Goal: Information Seeking & Learning: Learn about a topic

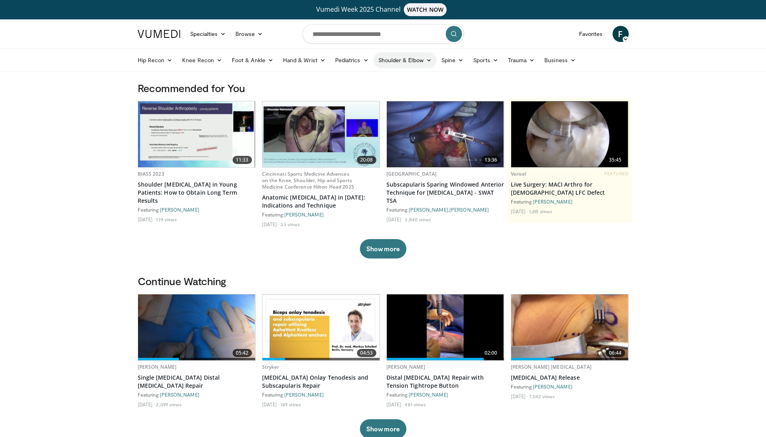
click at [409, 63] on link "Shoulder & Elbow" at bounding box center [404, 60] width 63 height 16
click at [361, 81] on link "Elbow" at bounding box center [388, 79] width 96 height 13
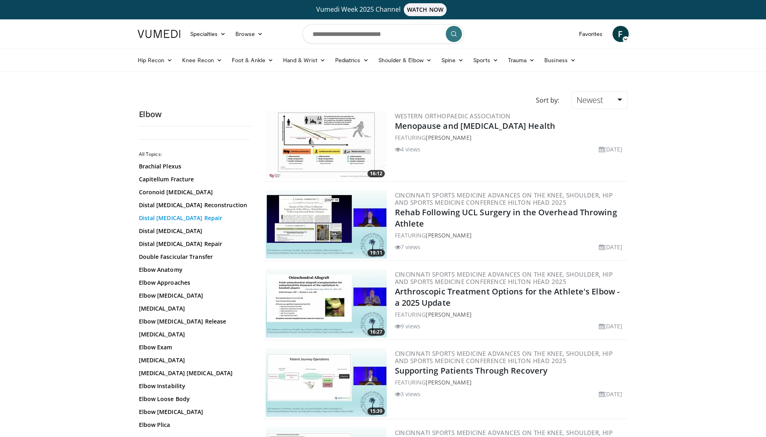
click at [169, 220] on link "Distal [MEDICAL_DATA] Repair" at bounding box center [193, 218] width 109 height 8
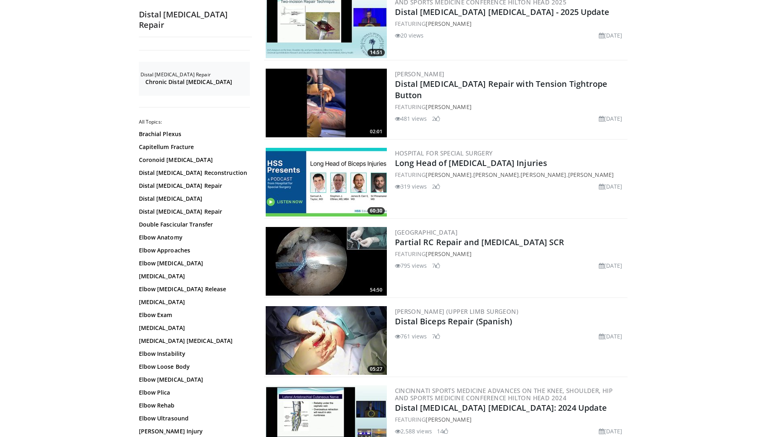
scroll to position [202, 0]
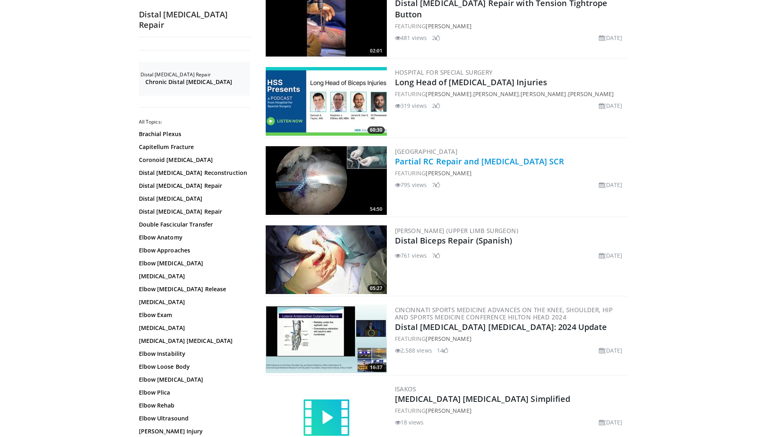
click at [405, 163] on link "Partial RC Repair and [MEDICAL_DATA] SCR" at bounding box center [480, 161] width 170 height 11
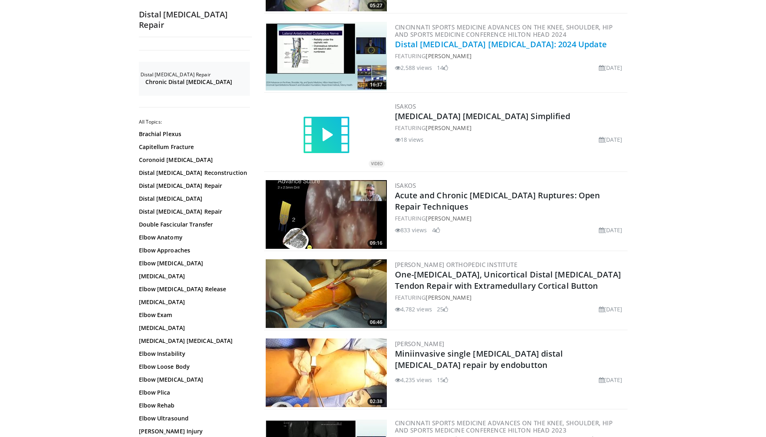
scroll to position [565, 0]
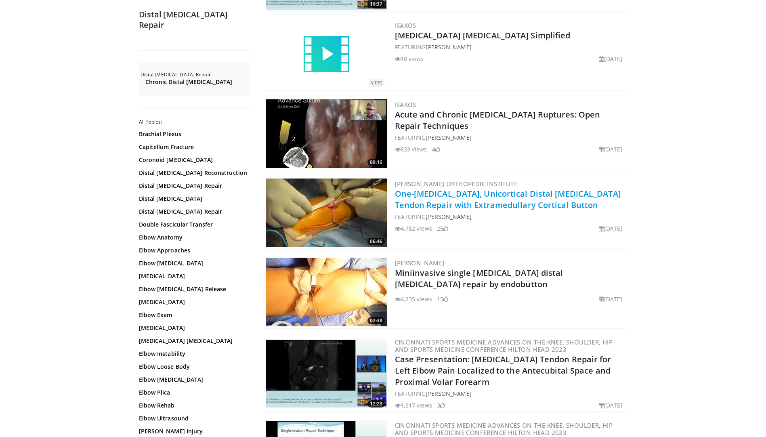
click at [441, 194] on link "One-[MEDICAL_DATA], Unicortical Distal [MEDICAL_DATA] Tendon Repair with Extram…" at bounding box center [508, 199] width 226 height 22
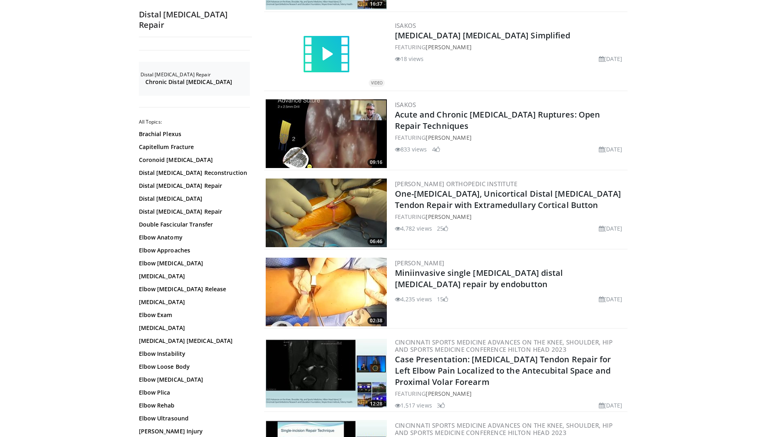
scroll to position [605, 0]
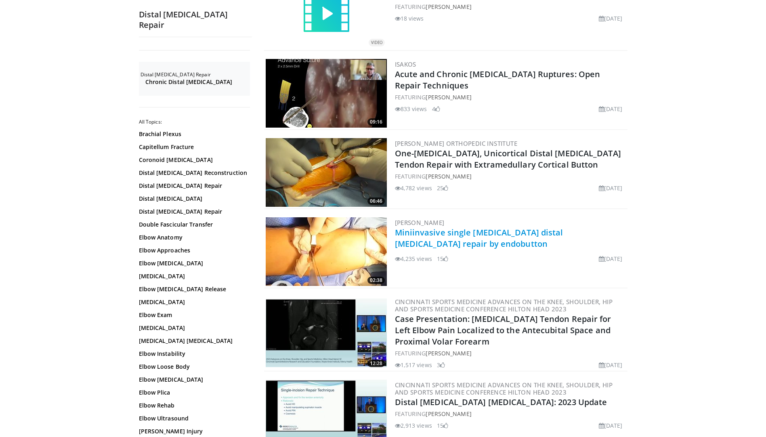
click at [408, 233] on link "Miniinvasive single incision distal biceps repair by endobutton" at bounding box center [479, 238] width 168 height 22
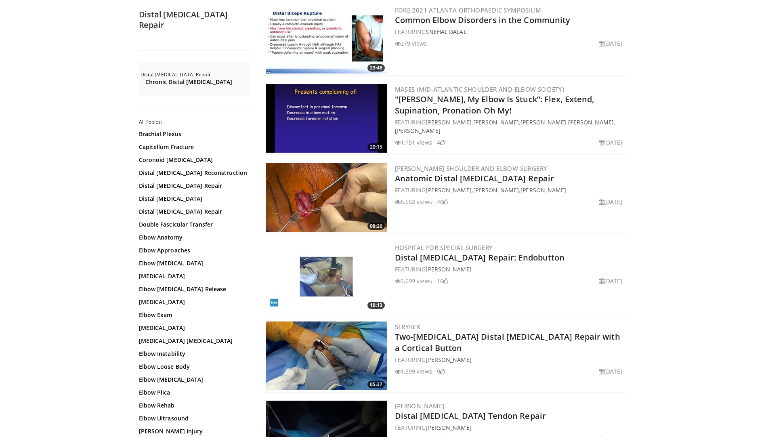
scroll to position [1574, 0]
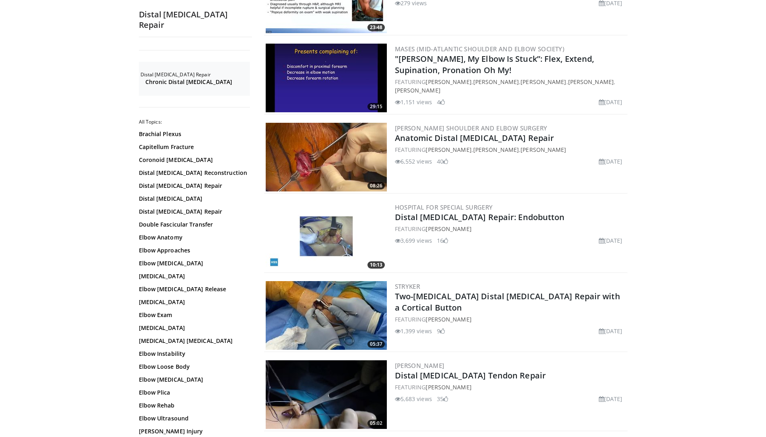
click at [324, 161] on img at bounding box center [326, 157] width 121 height 69
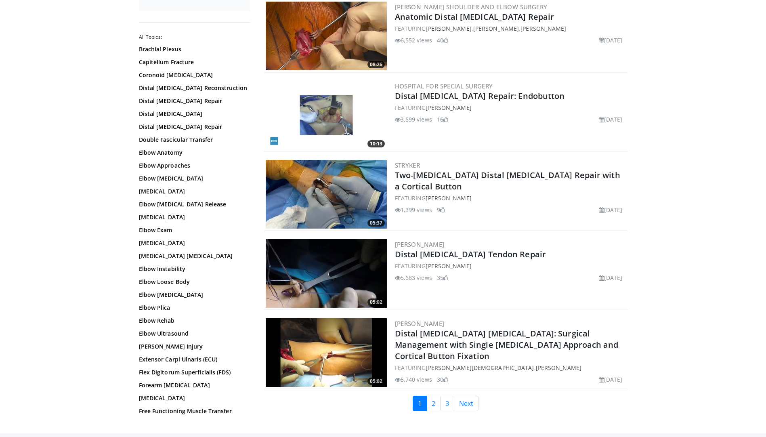
scroll to position [1736, 0]
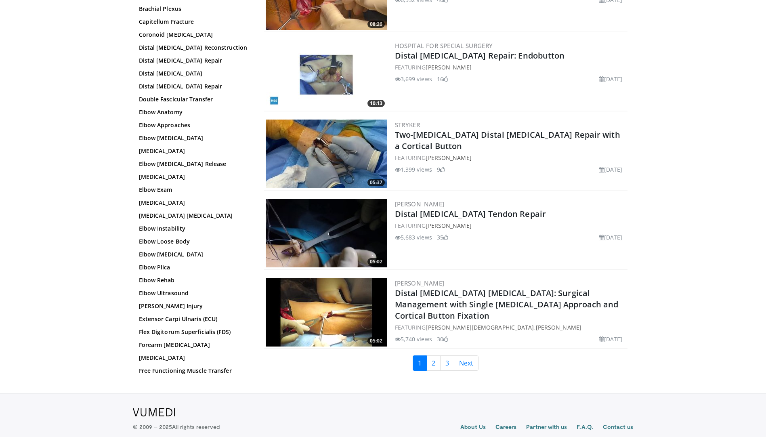
click at [363, 308] on img at bounding box center [326, 312] width 121 height 69
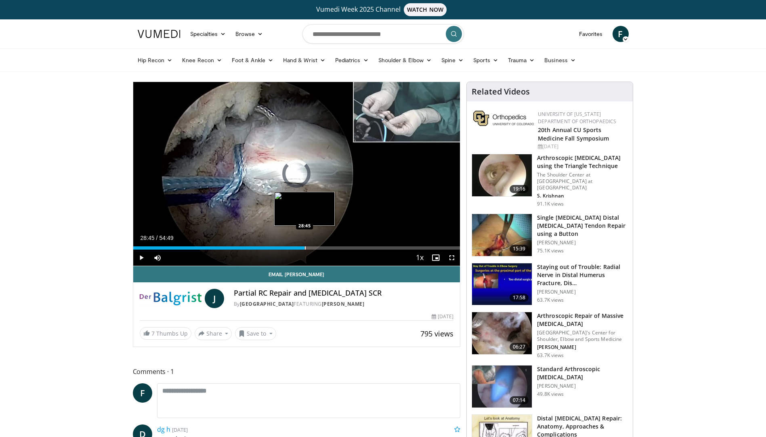
click at [304, 244] on div "Loaded : 2.41% 00:22 28:45" at bounding box center [296, 246] width 327 height 8
click at [212, 249] on div "Current Time 28:50 / Duration 54:49 Pause Skip Backward Skip Forward Mute 100% …" at bounding box center [296, 257] width 327 height 16
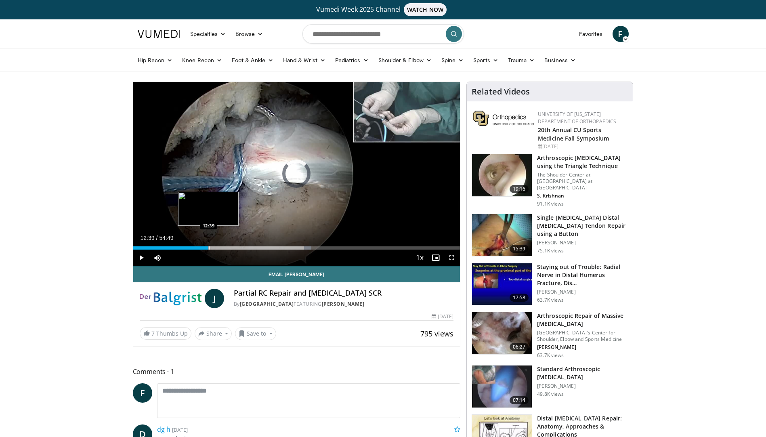
click at [208, 244] on div "Loaded : 54.59% 12:39 12:39" at bounding box center [296, 246] width 327 height 8
click at [180, 249] on div "Progress Bar" at bounding box center [180, 247] width 1 height 3
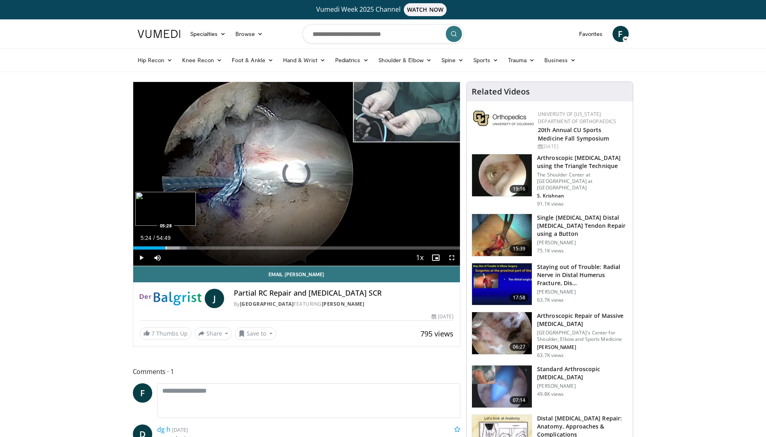
click at [166, 247] on div "Progress Bar" at bounding box center [166, 247] width 1 height 3
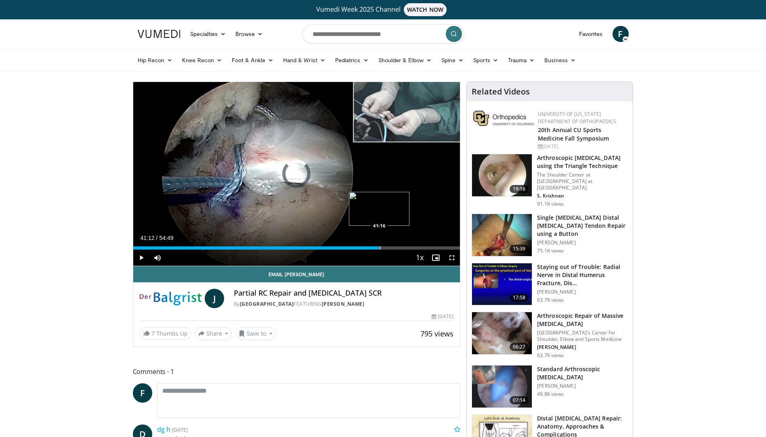
click at [379, 247] on div "Progress Bar" at bounding box center [379, 247] width 1 height 3
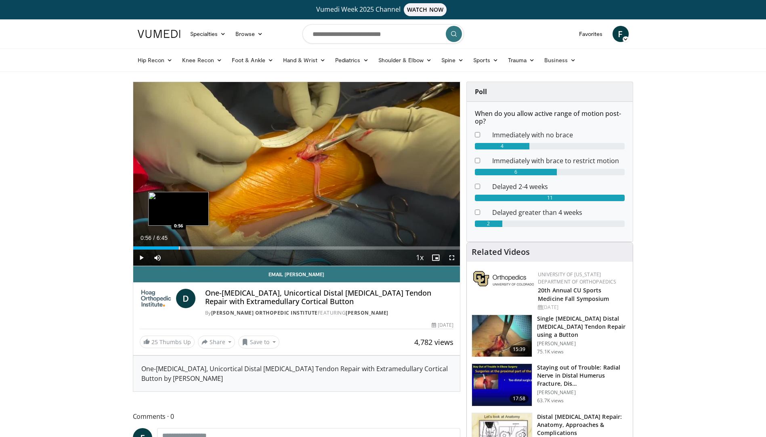
click at [179, 248] on div "Progress Bar" at bounding box center [179, 247] width 1 height 3
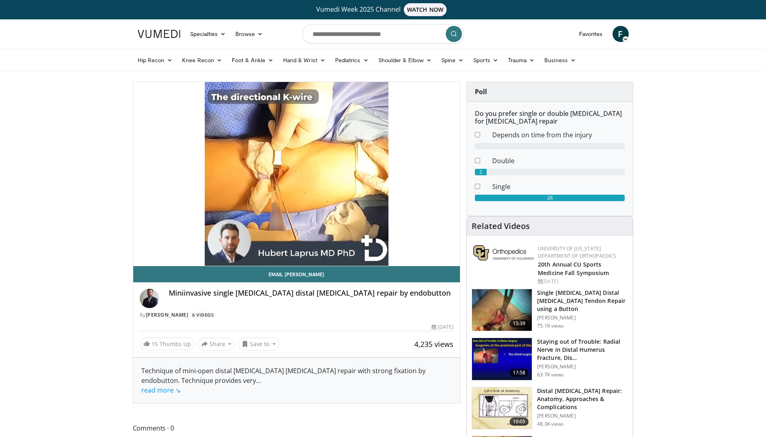
scroll to position [40, 0]
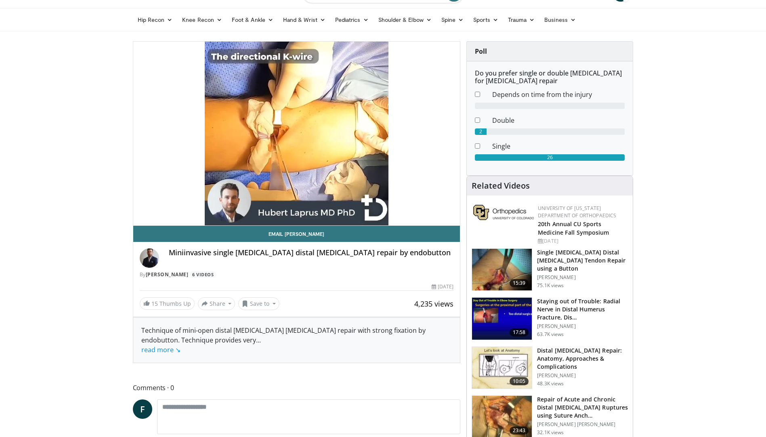
click at [153, 256] on img at bounding box center [149, 257] width 19 height 19
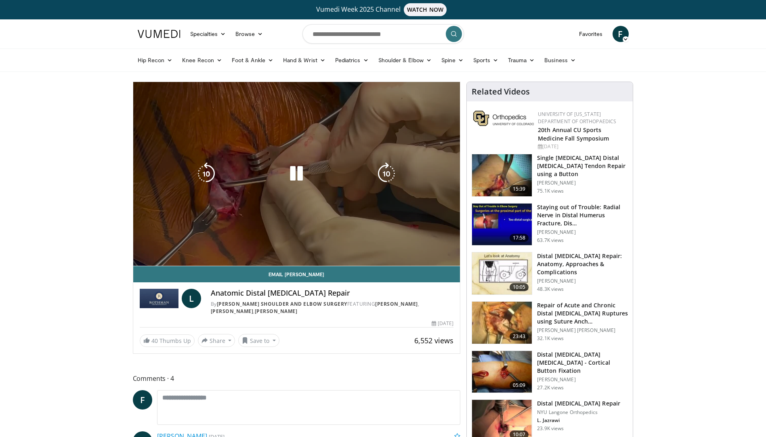
click at [270, 247] on video-js "**********" at bounding box center [296, 174] width 327 height 184
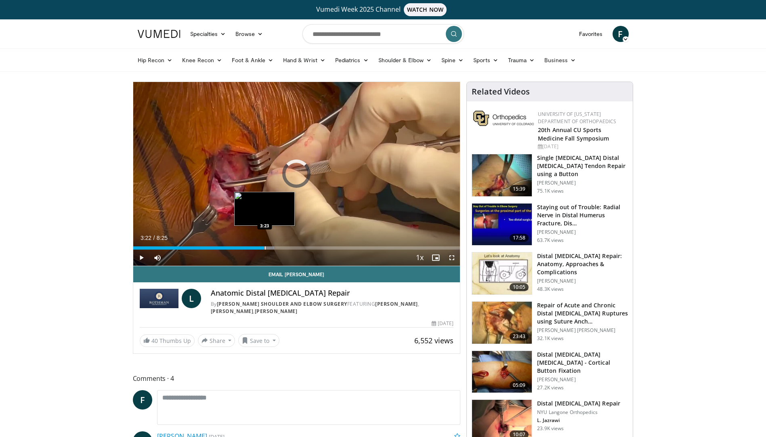
click at [265, 248] on div "Progress Bar" at bounding box center [265, 247] width 1 height 3
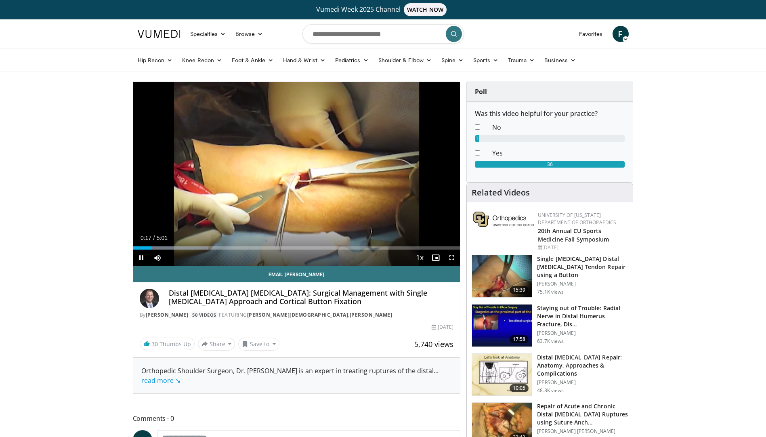
click at [188, 250] on div "Current Time 0:17 / Duration 5:01 Pause Skip Backward Skip Forward Mute Loaded …" at bounding box center [296, 257] width 327 height 16
click at [195, 249] on div "Progress Bar" at bounding box center [195, 247] width 1 height 3
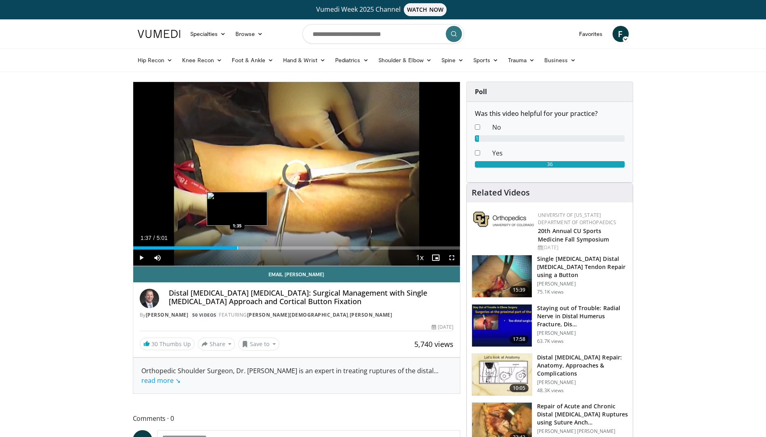
click at [239, 248] on div "Progress Bar" at bounding box center [212, 247] width 99 height 3
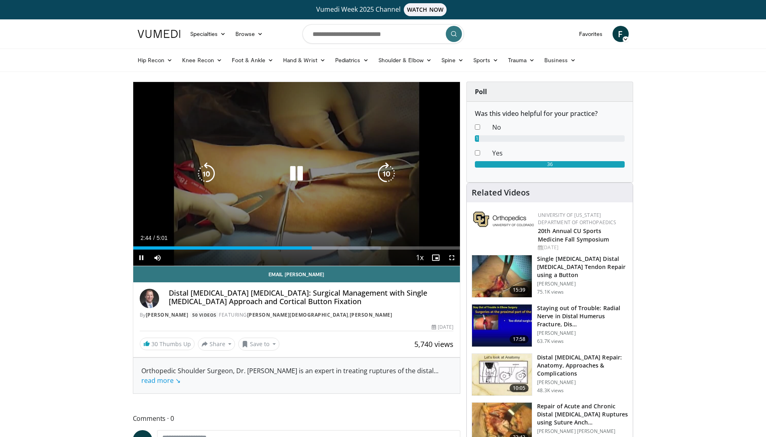
click at [293, 174] on icon "Video Player" at bounding box center [296, 173] width 23 height 23
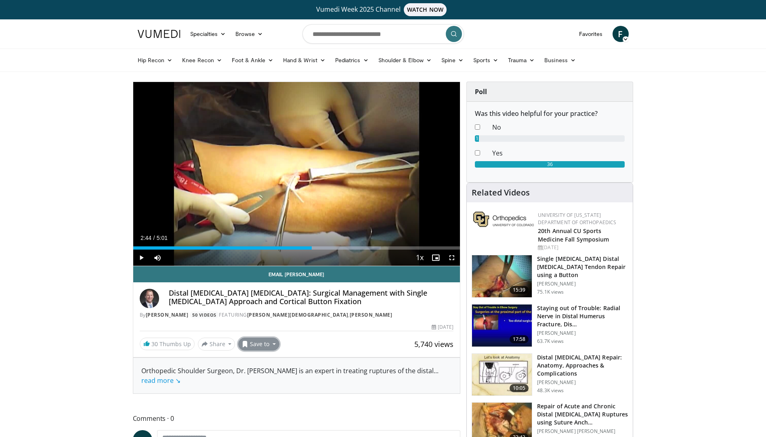
click at [267, 343] on button "Save to" at bounding box center [258, 343] width 41 height 13
click at [267, 358] on span "Add to Favorites" at bounding box center [273, 361] width 50 height 9
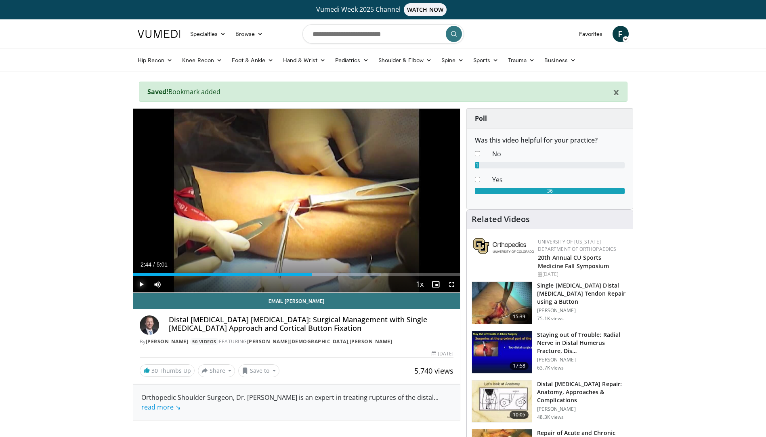
click at [144, 283] on span "Video Player" at bounding box center [141, 284] width 16 height 16
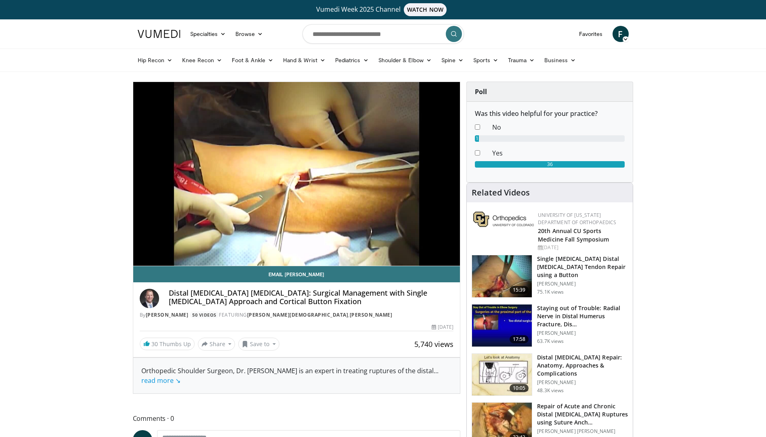
click at [425, 9] on span "WATCH NOW" at bounding box center [425, 9] width 43 height 13
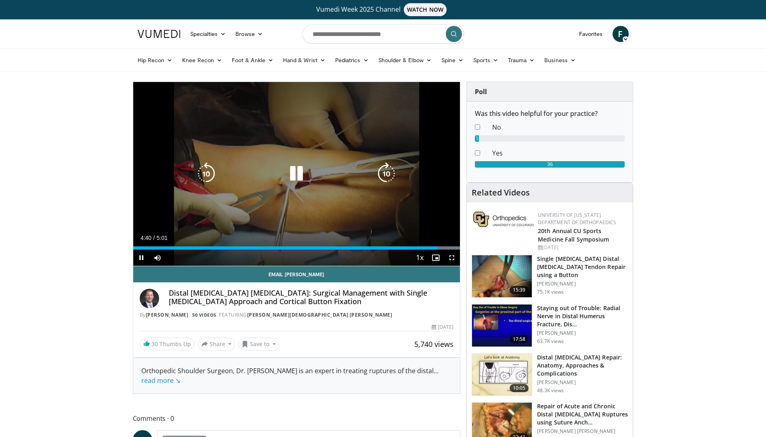
click at [294, 174] on icon "Video Player" at bounding box center [296, 173] width 23 height 23
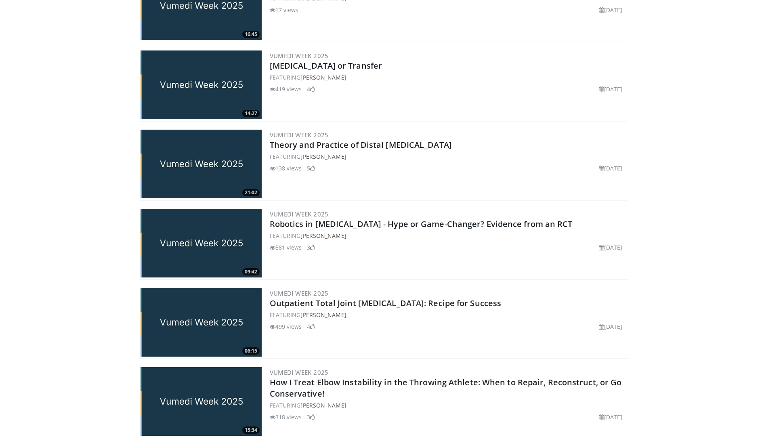
scroll to position [565, 0]
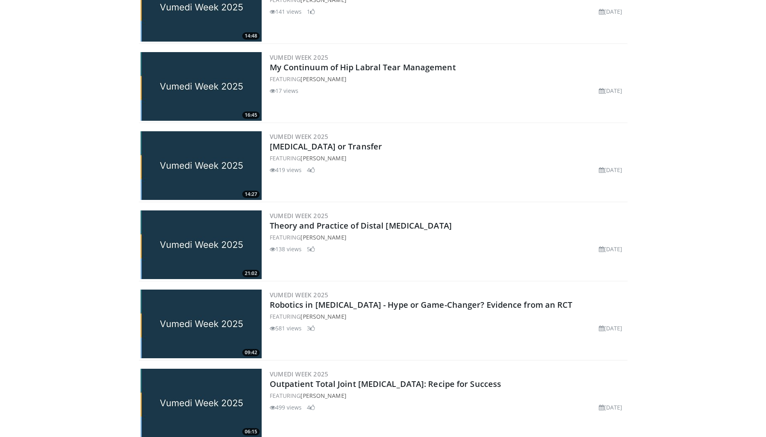
click at [191, 166] on img at bounding box center [200, 165] width 121 height 69
click at [431, 179] on div "Vumedi Week 2025 Rotator Cuff: Repair or Transfer FEATURING Dr. Paul Sethi 419 …" at bounding box center [448, 165] width 356 height 69
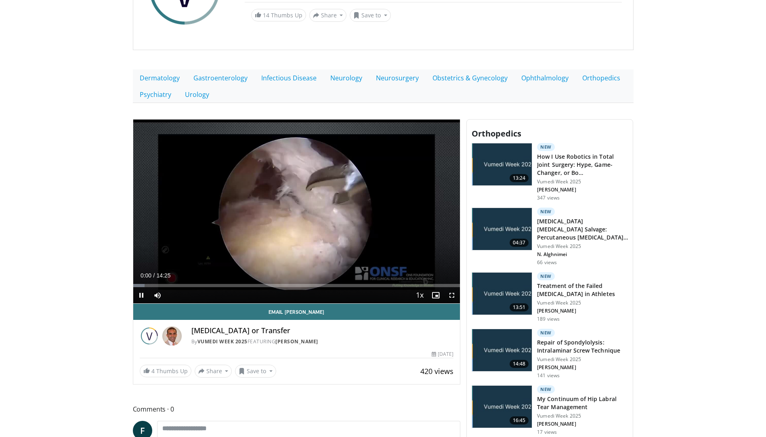
scroll to position [202, 0]
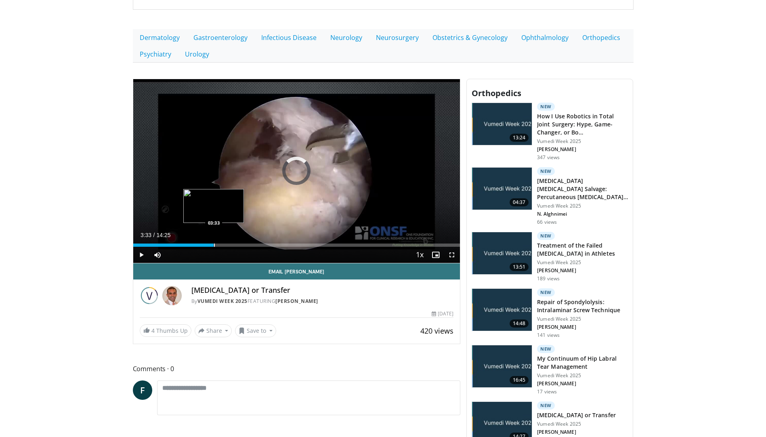
click at [214, 246] on div "Progress Bar" at bounding box center [214, 244] width 1 height 3
click at [263, 245] on div "Progress Bar" at bounding box center [263, 244] width 1 height 3
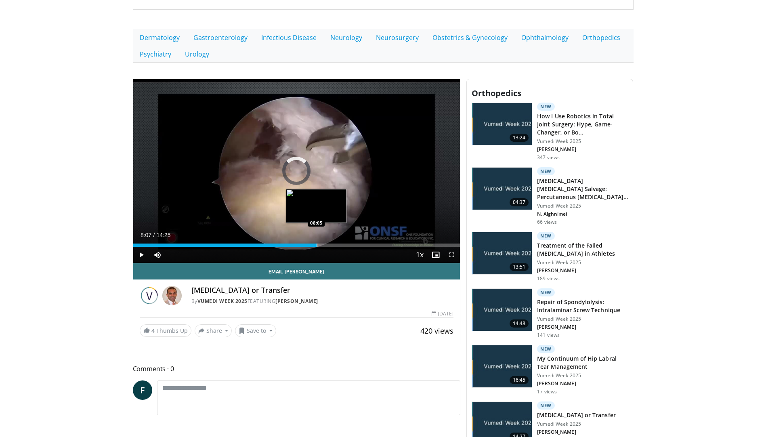
click at [317, 239] on div "Loaded : 0.00% 08:07 08:05" at bounding box center [296, 243] width 327 height 8
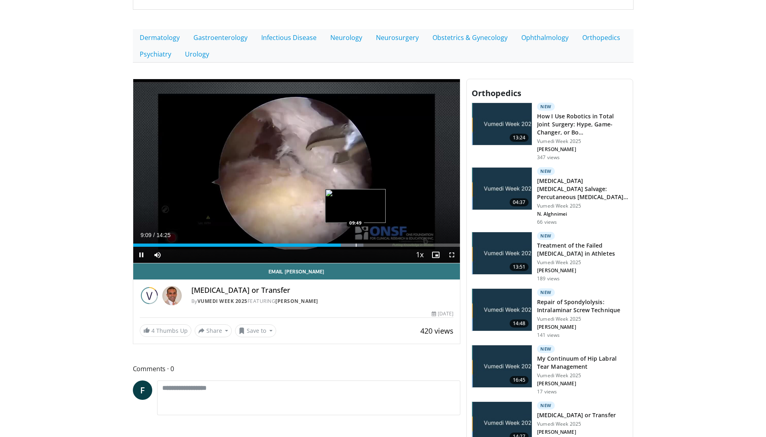
click at [356, 245] on div "Progress Bar" at bounding box center [356, 244] width 1 height 3
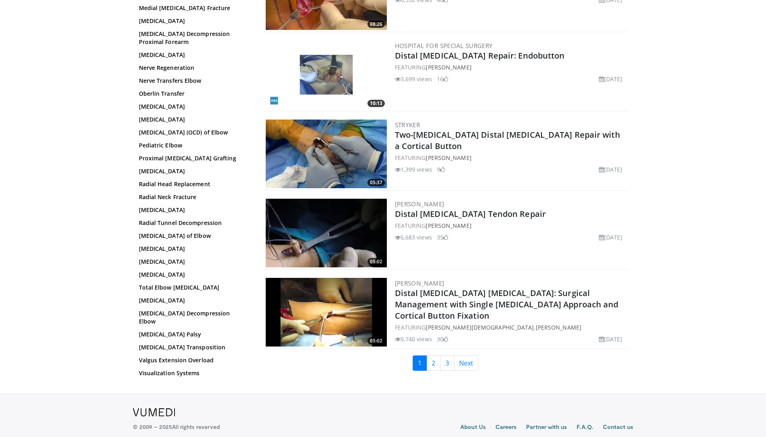
scroll to position [310, 0]
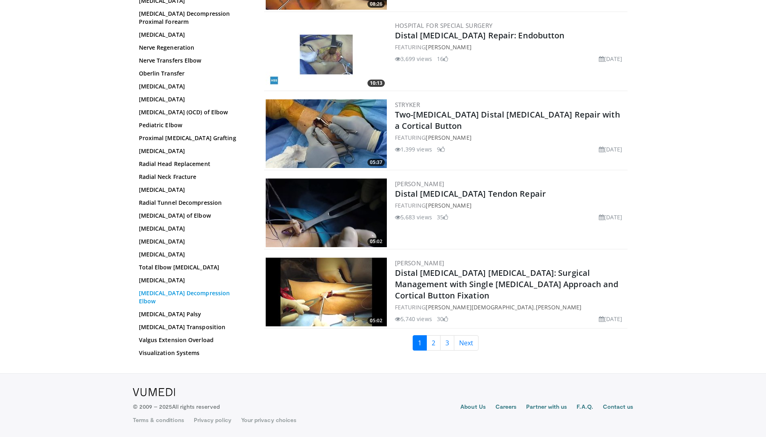
click at [165, 299] on link "[MEDICAL_DATA] Decompression Elbow" at bounding box center [193, 297] width 109 height 16
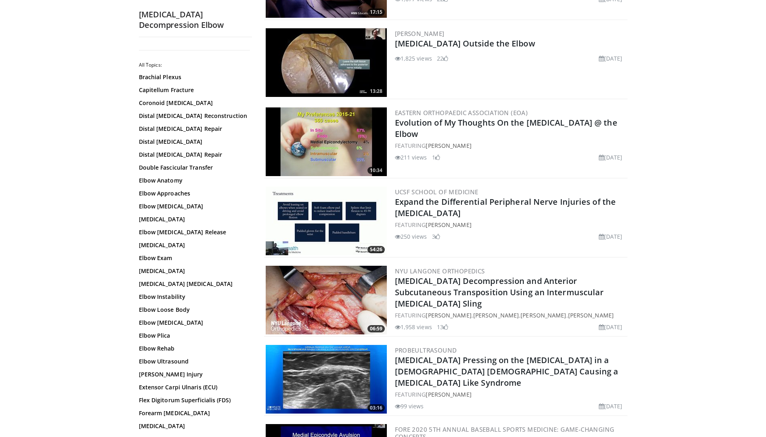
scroll to position [202, 0]
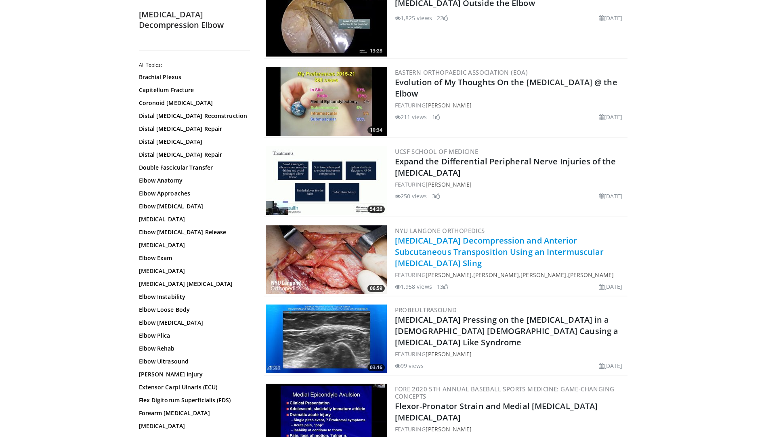
click at [458, 255] on link "[MEDICAL_DATA] Decompression and Anterior Subcutaneous Transposition Using an I…" at bounding box center [499, 252] width 209 height 34
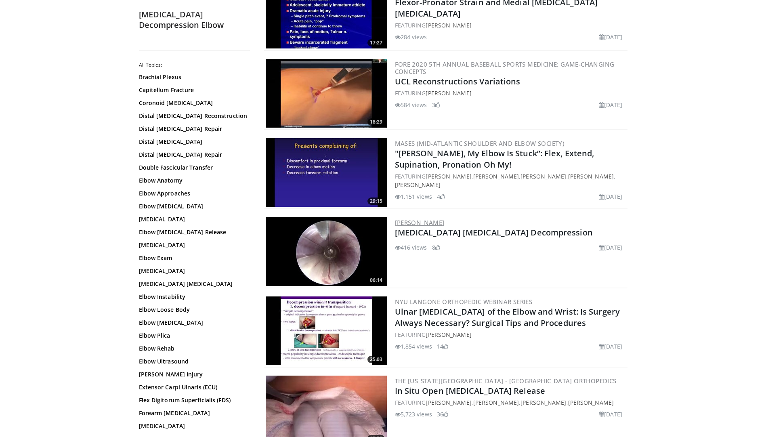
scroll to position [727, 0]
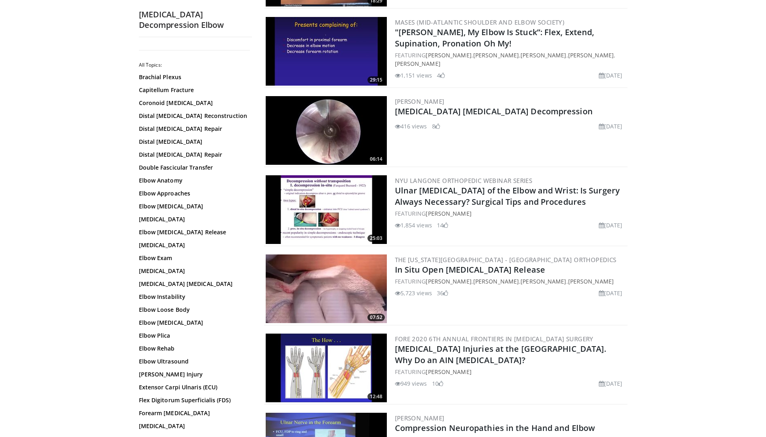
click at [330, 130] on img at bounding box center [326, 130] width 121 height 69
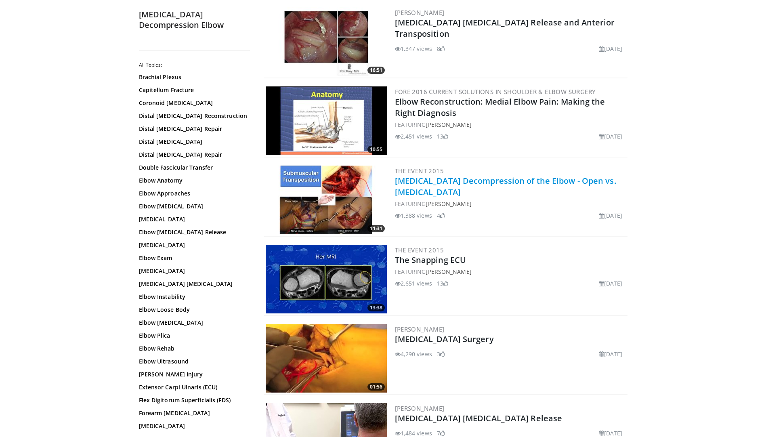
scroll to position [1292, 0]
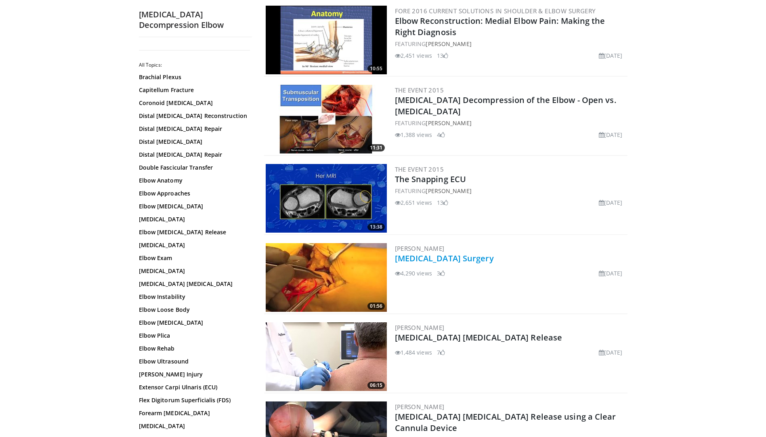
click at [431, 260] on link "[MEDICAL_DATA] Surgery" at bounding box center [444, 258] width 99 height 11
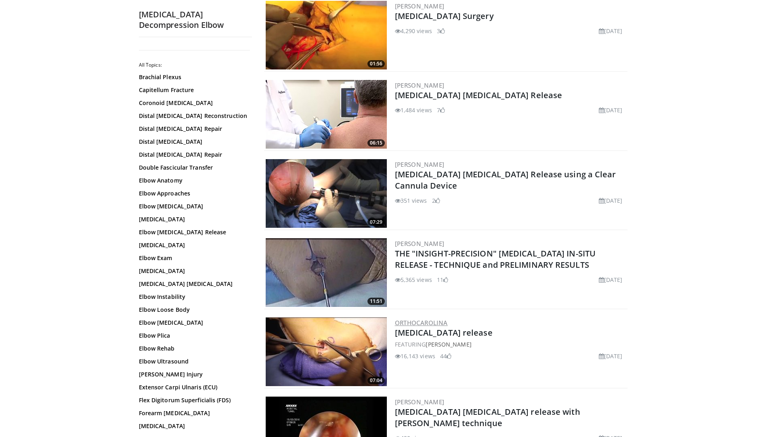
scroll to position [1574, 0]
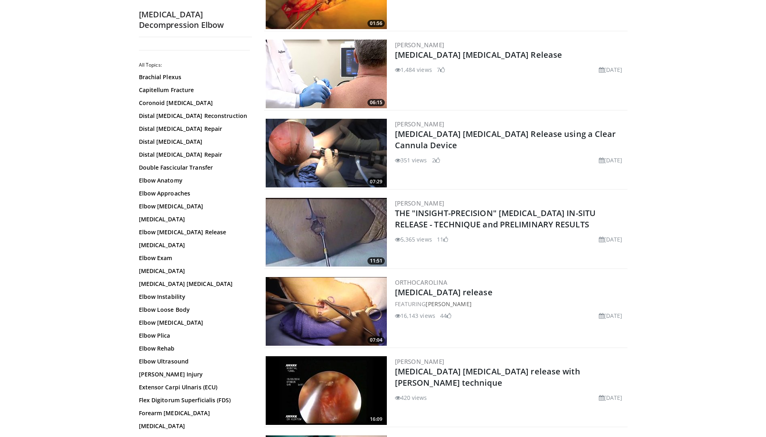
click at [355, 312] on img at bounding box center [326, 311] width 121 height 69
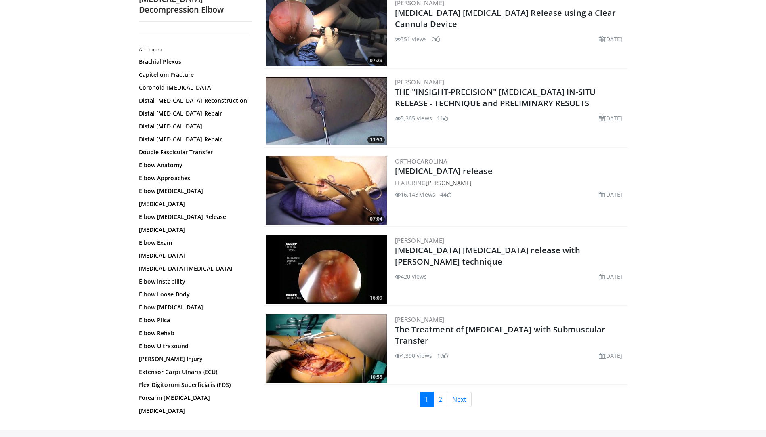
scroll to position [1736, 0]
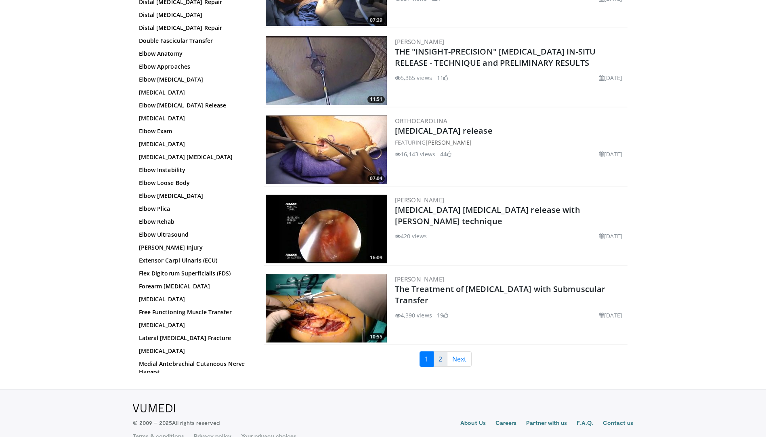
click at [443, 360] on link "2" at bounding box center [440, 358] width 14 height 15
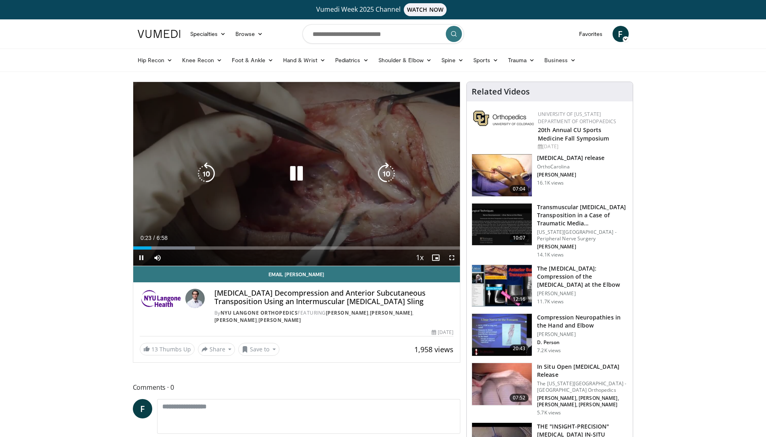
click at [165, 249] on video-js "**********" at bounding box center [296, 174] width 327 height 184
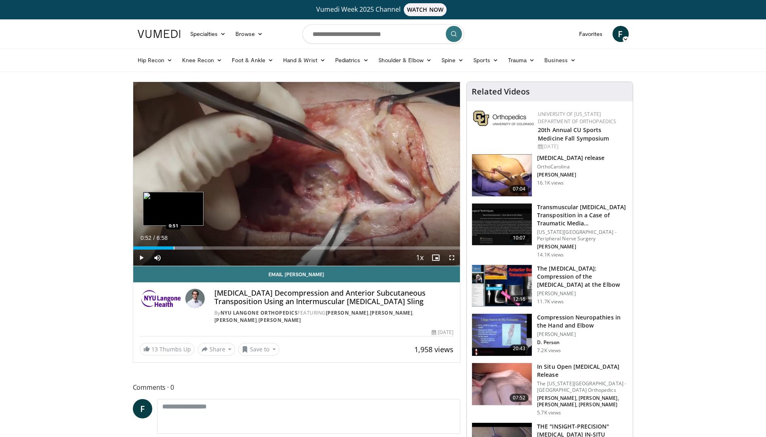
click at [174, 248] on div "Progress Bar" at bounding box center [174, 247] width 1 height 3
click at [200, 247] on div "Progress Bar" at bounding box center [200, 247] width 1 height 3
click at [220, 249] on div "Progress Bar" at bounding box center [220, 247] width 1 height 3
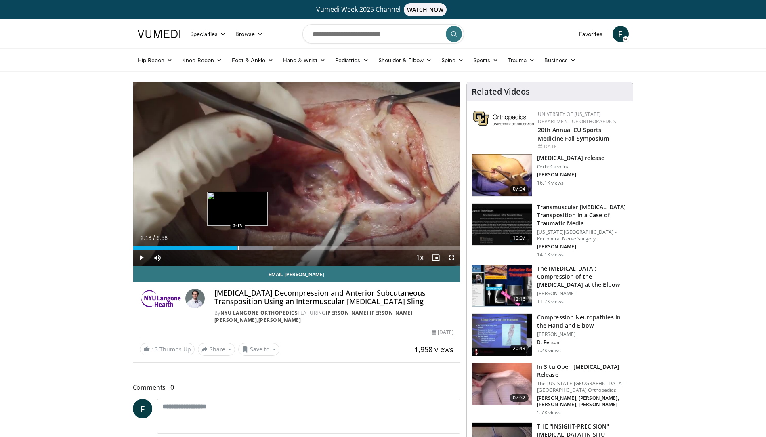
click at [237, 248] on div "Loaded : 42.63% 2:13 2:13" at bounding box center [296, 247] width 327 height 3
click at [228, 247] on div "2:15" at bounding box center [186, 247] width 106 height 3
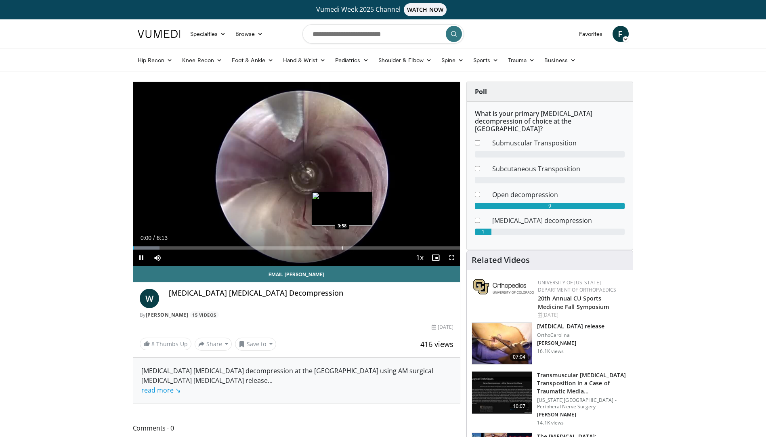
click at [341, 243] on div "Loaded : 8.05% 0:00 3:58" at bounding box center [296, 246] width 327 height 8
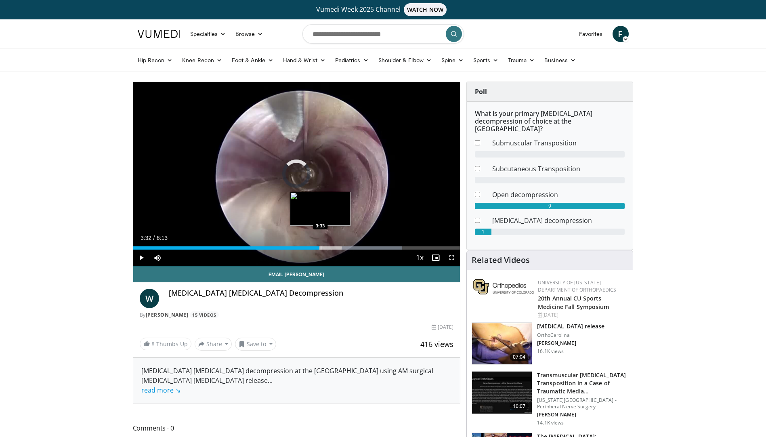
click at [319, 246] on div "4:06" at bounding box center [226, 247] width 186 height 3
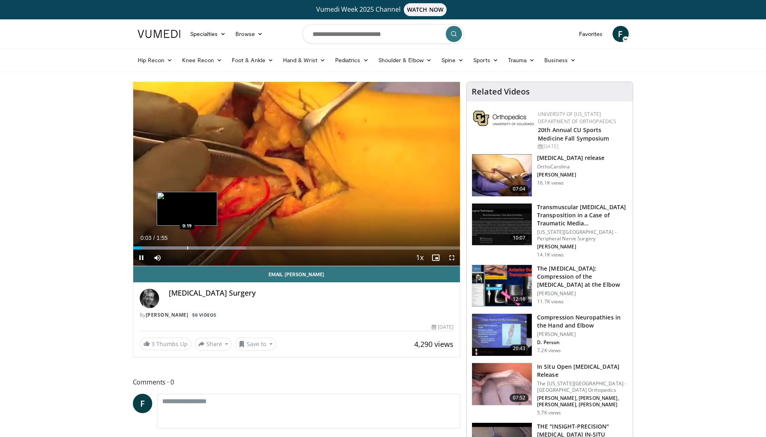
click at [187, 248] on div "Progress Bar" at bounding box center [187, 247] width 1 height 3
click at [170, 248] on div "Progress Bar" at bounding box center [170, 247] width 1 height 3
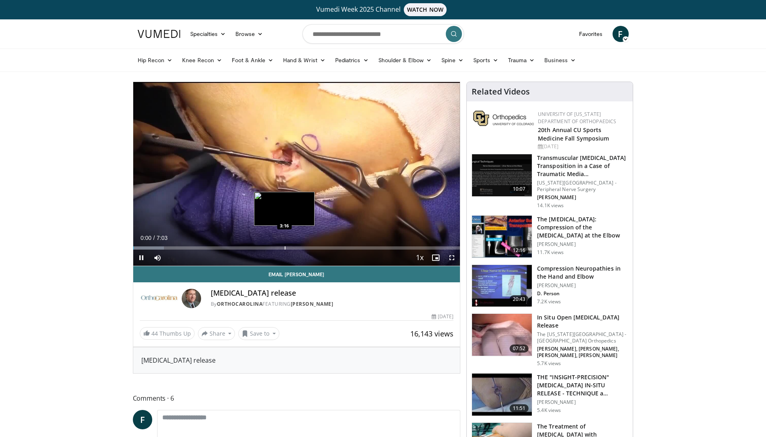
click at [285, 248] on div "Progress Bar" at bounding box center [285, 247] width 1 height 3
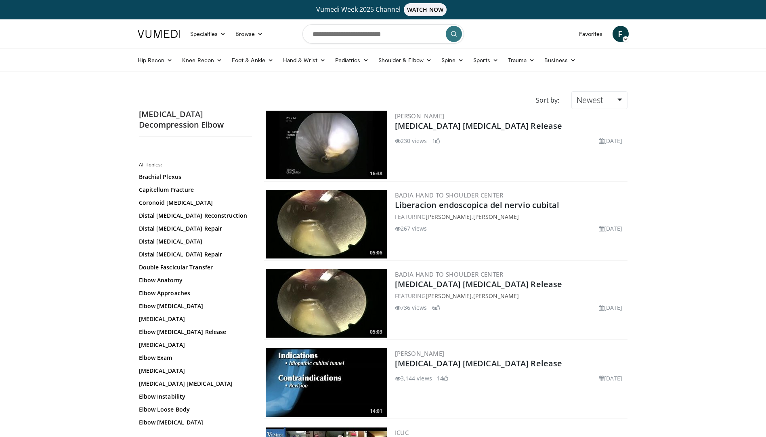
drag, startPoint x: 443, startPoint y: 417, endPoint x: 403, endPoint y: 404, distance: 42.3
click at [438, 414] on div "14:01 Tyson Cobb Endoscopic Cubital Tunnel Release 3,144 views May 21, 2013 14" at bounding box center [445, 382] width 363 height 73
click at [167, 229] on link "Distal [MEDICAL_DATA] Repair" at bounding box center [193, 228] width 109 height 8
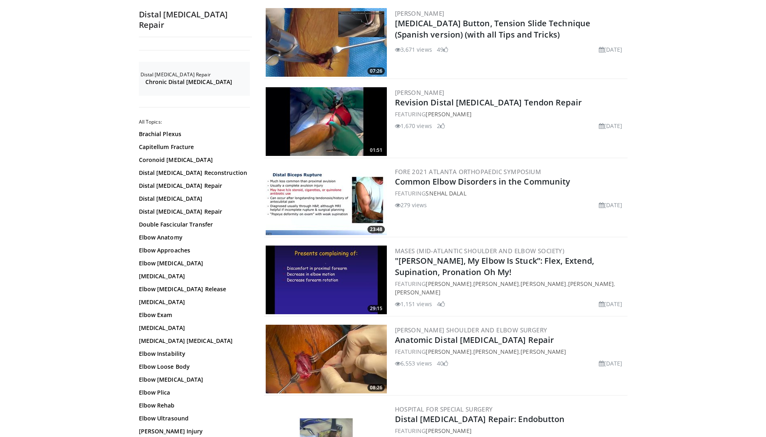
scroll to position [1251, 0]
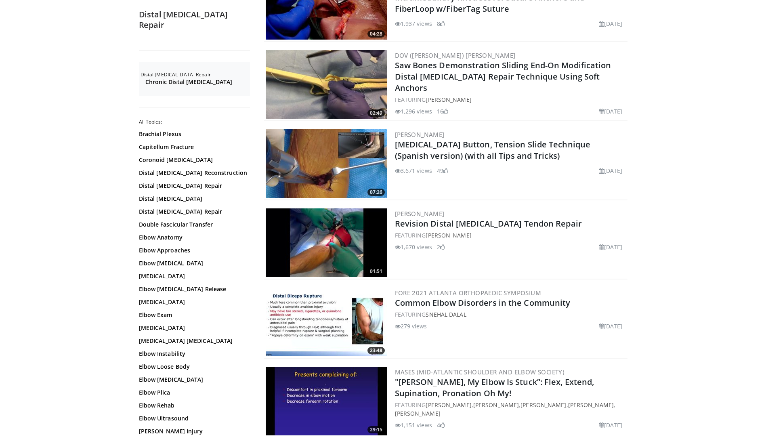
click at [341, 240] on img at bounding box center [326, 242] width 121 height 69
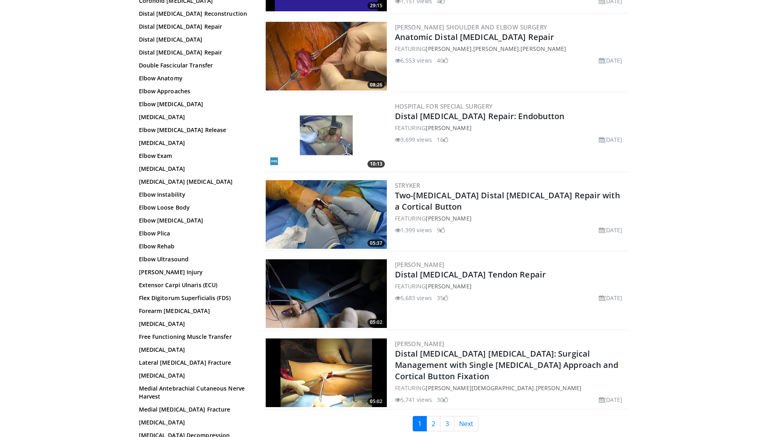
scroll to position [1756, 0]
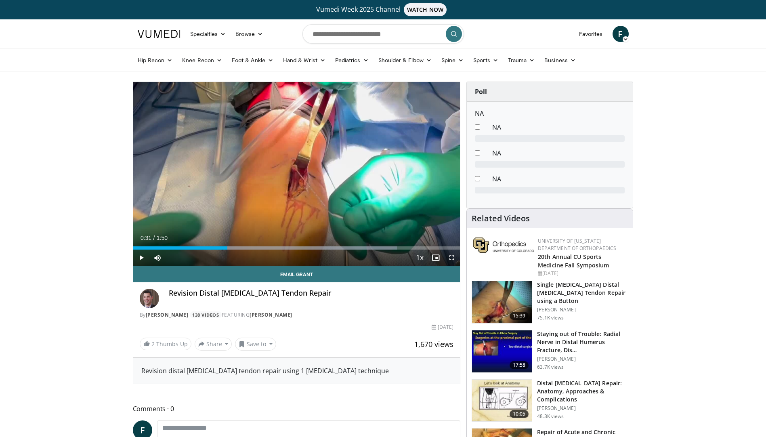
click at [228, 248] on div "Progress Bar" at bounding box center [228, 247] width 1 height 3
